Goal: Task Accomplishment & Management: Use online tool/utility

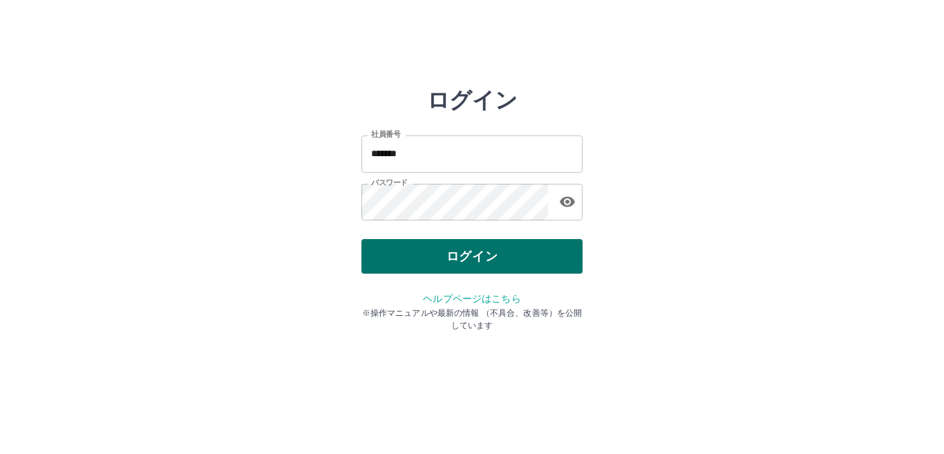
click at [391, 256] on button "ログイン" at bounding box center [472, 256] width 221 height 35
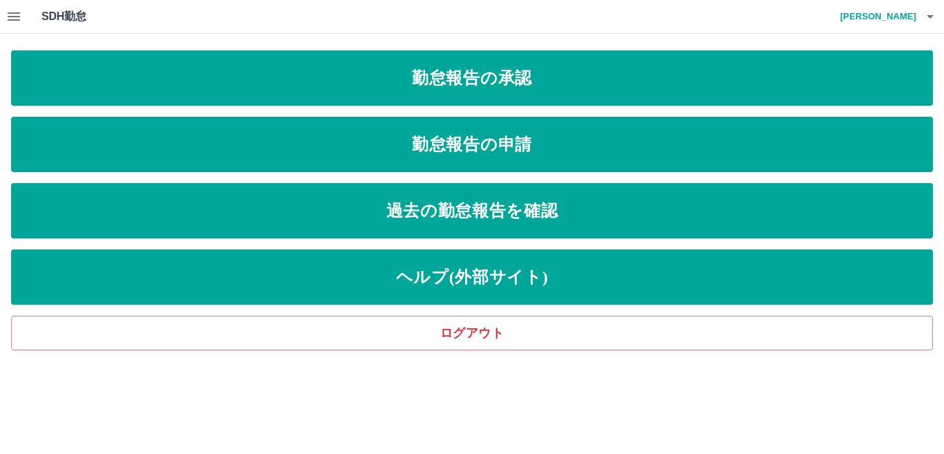
click at [11, 19] on icon "button" at bounding box center [14, 16] width 12 height 8
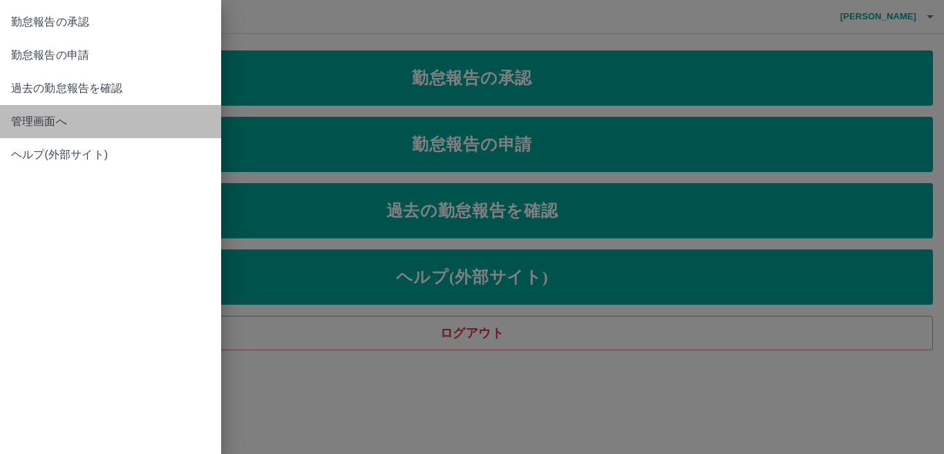
click at [42, 120] on span "管理画面へ" at bounding box center [110, 121] width 199 height 17
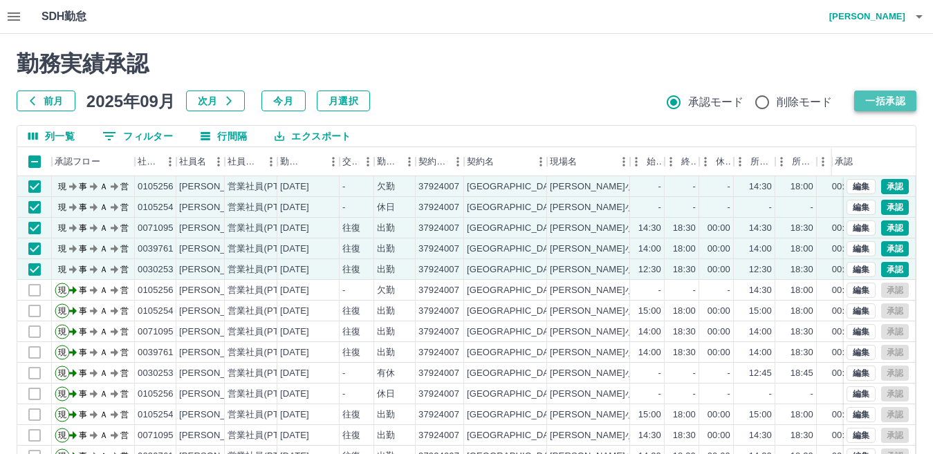
click at [889, 98] on button "一括承認" at bounding box center [885, 101] width 62 height 21
